Goal: Information Seeking & Learning: Stay updated

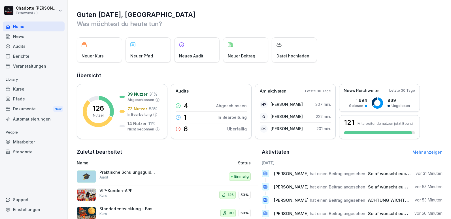
click at [17, 35] on div "News" at bounding box center [34, 36] width 62 height 10
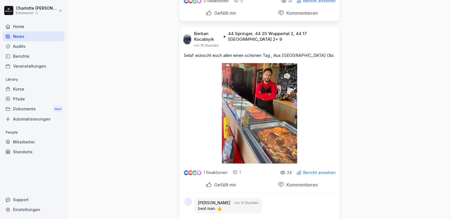
scroll to position [142, 0]
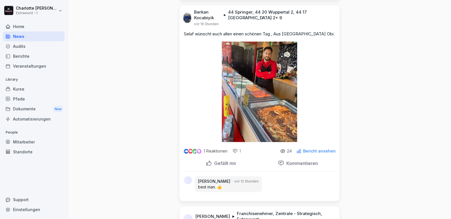
click at [219, 166] on p "Gefällt mir" at bounding box center [224, 164] width 24 height 6
click at [305, 154] on p "Bericht ansehen" at bounding box center [319, 151] width 33 height 5
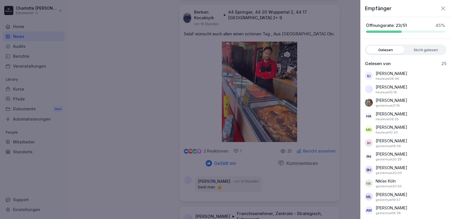
click at [160, 116] on div at bounding box center [225, 109] width 451 height 219
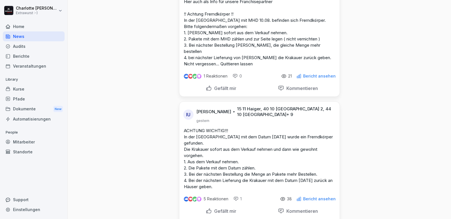
scroll to position [623, 0]
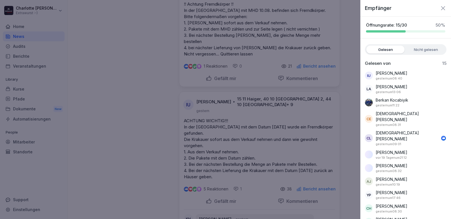
scroll to position [0, 0]
click at [146, 69] on div at bounding box center [225, 109] width 451 height 219
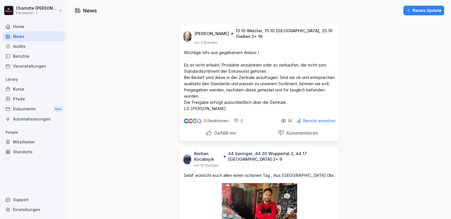
click at [314, 123] on p "Bericht ansehen" at bounding box center [319, 121] width 33 height 5
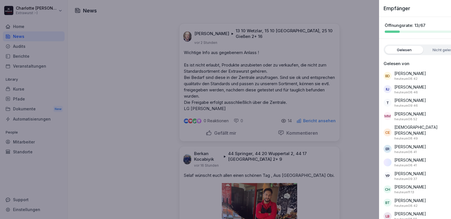
click at [243, 83] on div at bounding box center [225, 109] width 451 height 219
